Goal: Book appointment/travel/reservation

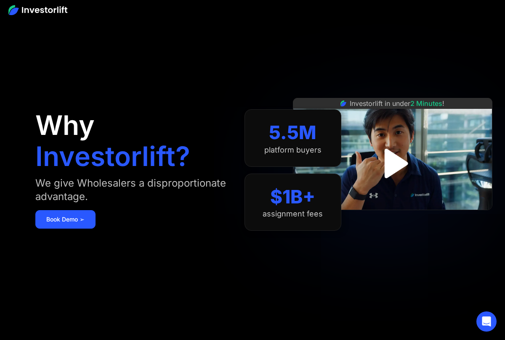
click at [393, 163] on img "open lightbox" at bounding box center [392, 163] width 53 height 53
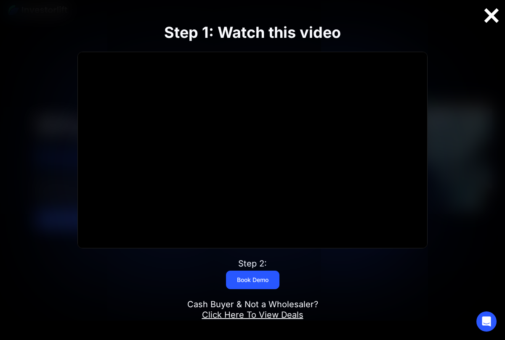
click at [492, 15] on div at bounding box center [491, 16] width 27 height 18
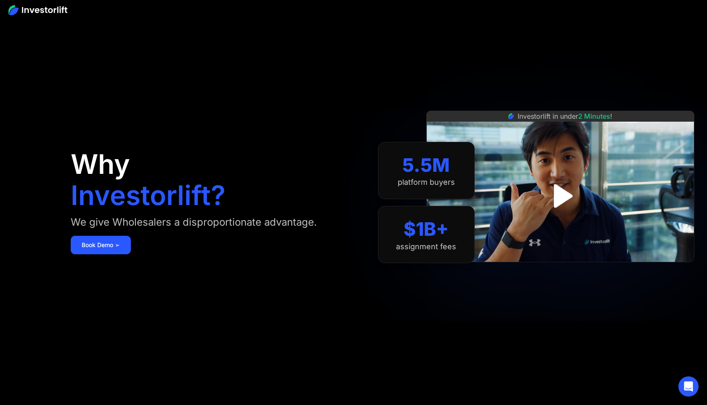
click at [112, 242] on link "Book Demo ➢" at bounding box center [101, 245] width 60 height 19
